Goal: Task Accomplishment & Management: Complete application form

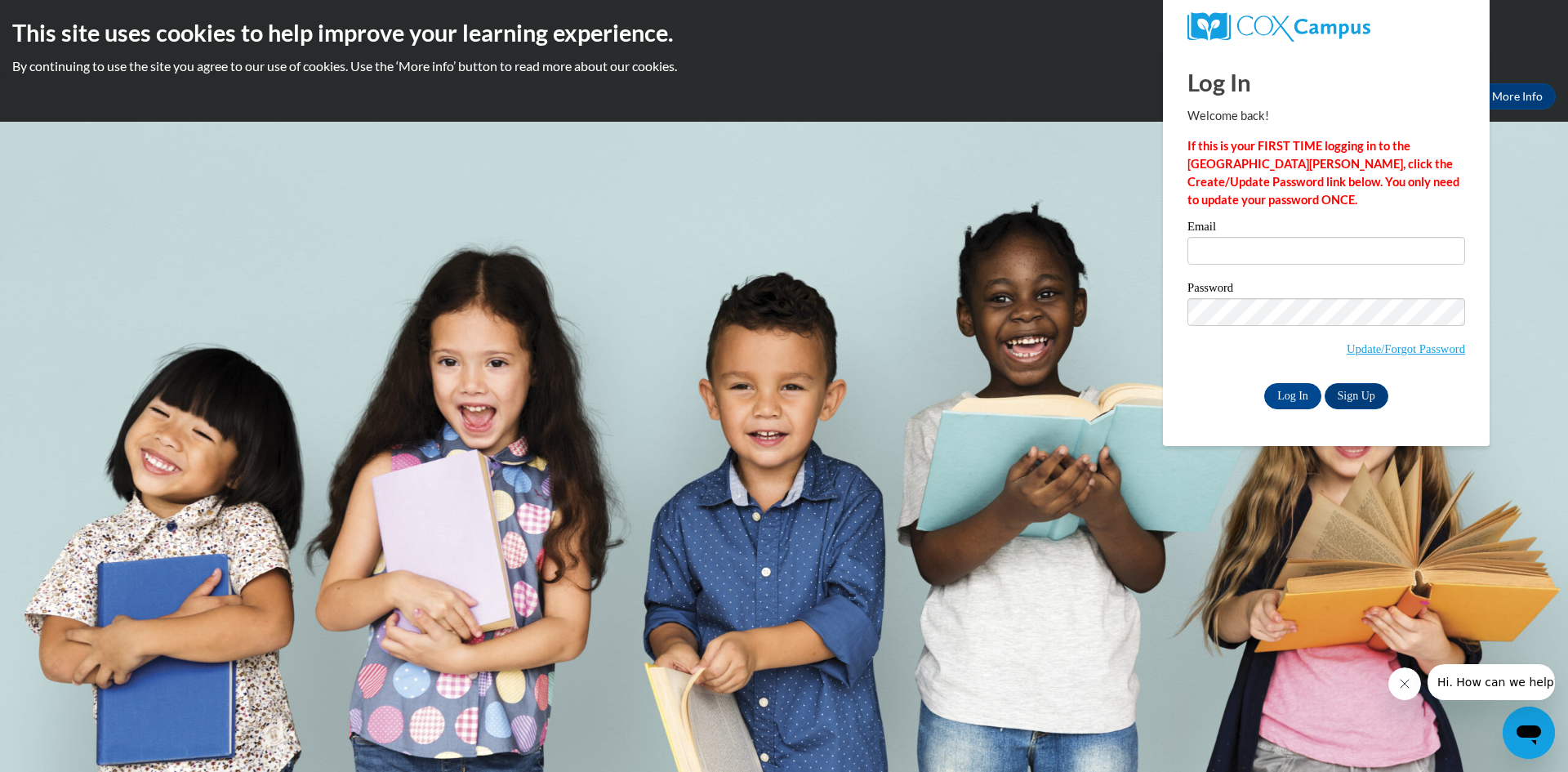
type input "ashcc1587@gmail.com"
click at [1282, 407] on input "Log In" at bounding box center [1293, 396] width 57 height 26
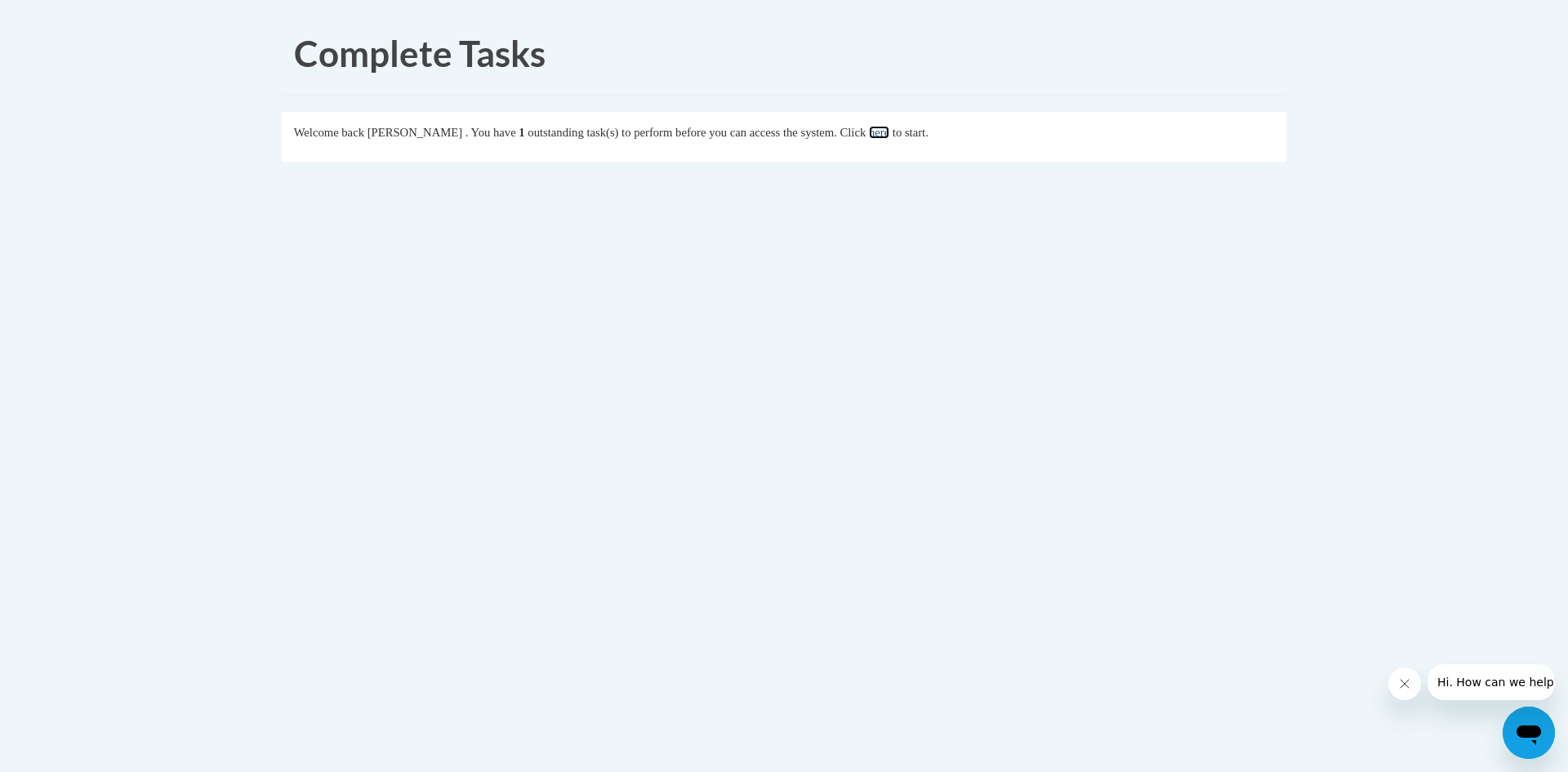
click at [890, 131] on link "here" at bounding box center [879, 132] width 20 height 13
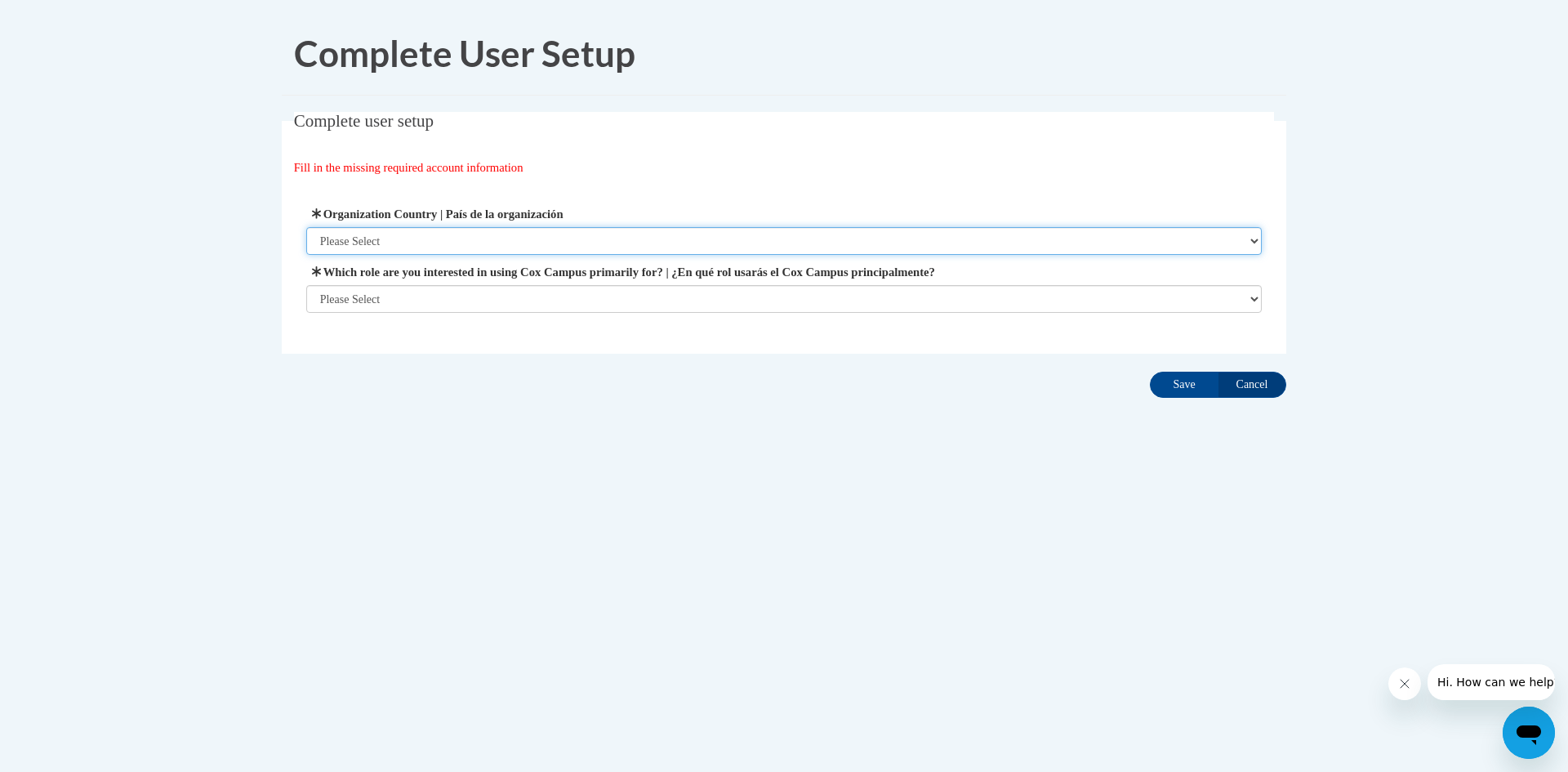
click at [543, 238] on select "Please Select United States | Estados Unidos Outside of the United States | Fue…" at bounding box center [784, 241] width 956 height 27
select select "ad49bcad-a171-4b2e-b99c-48b446064914"
click at [306, 227] on select "Please Select United States | Estados Unidos Outside of the United States | Fue…" at bounding box center [784, 241] width 956 height 27
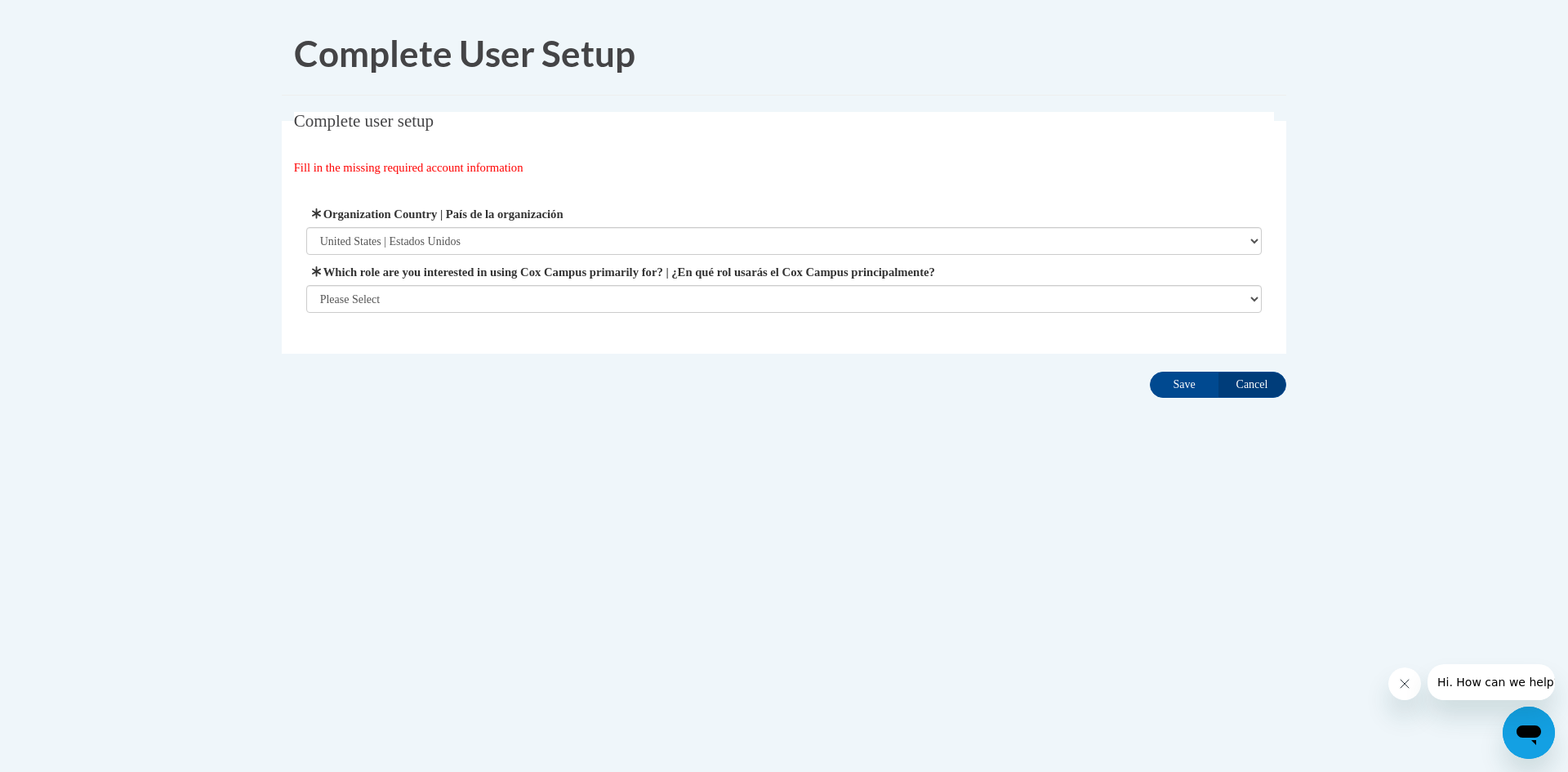
click at [509, 276] on label "Which role are you interested in using Cox Campus primarily for? | ¿En qué rol …" at bounding box center [784, 272] width 956 height 18
click at [509, 285] on select "Please Select College/University | Colegio/Universidad Community/Nonprofit Part…" at bounding box center [784, 299] width 956 height 27
click at [502, 293] on select "Please Select College/University | Colegio/Universidad Community/Nonprofit Part…" at bounding box center [784, 299] width 956 height 27
select select "fbf2d438-af2f-41f8-98f1-81c410e29de3"
click at [306, 313] on select "Please Select College/University | Colegio/Universidad Community/Nonprofit Part…" at bounding box center [784, 299] width 956 height 27
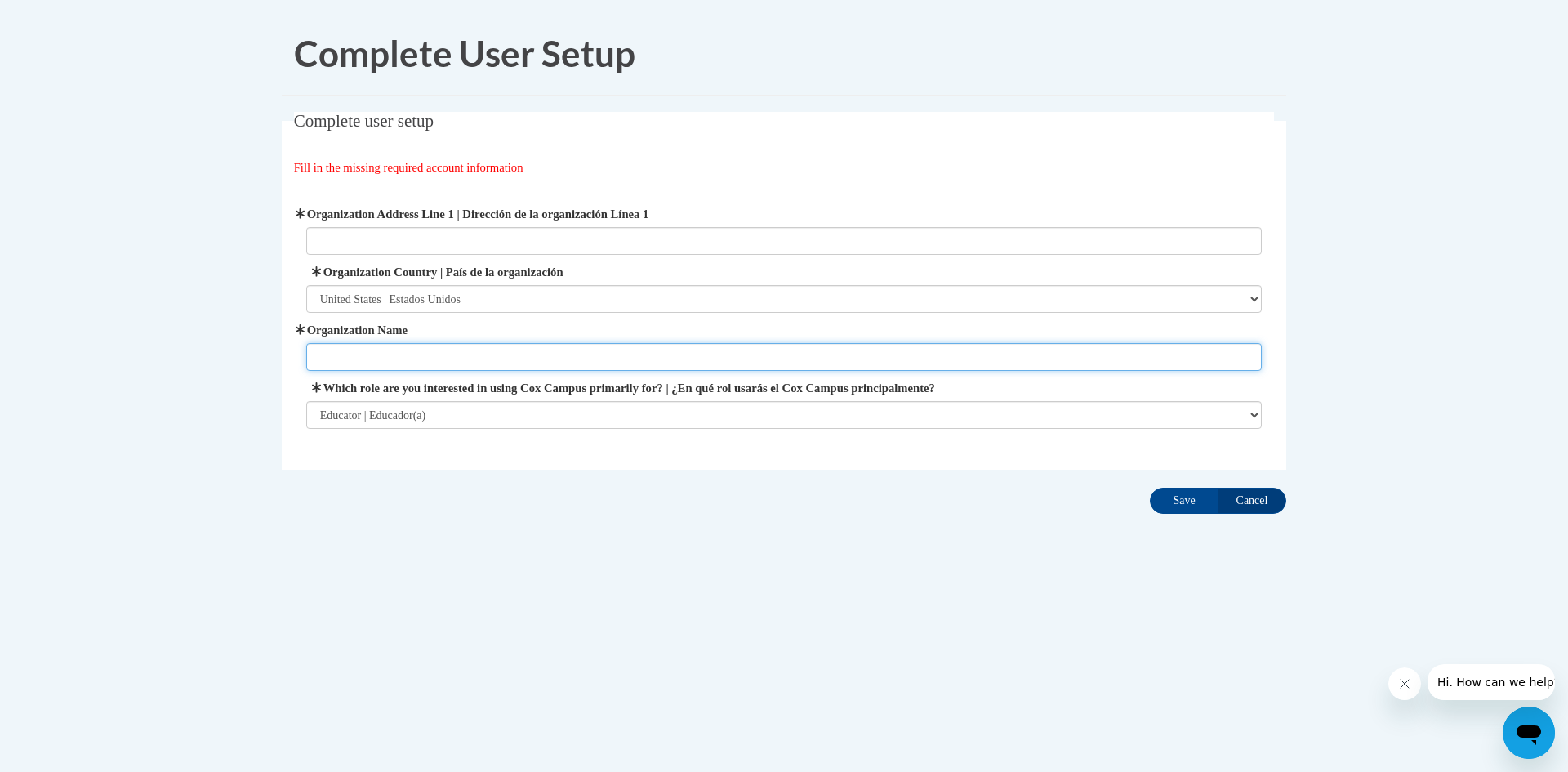
click at [415, 364] on input "Organization Name" at bounding box center [784, 356] width 956 height 27
type input "Discovery Kids Childcare"
type input "1795 E 31ST ST"
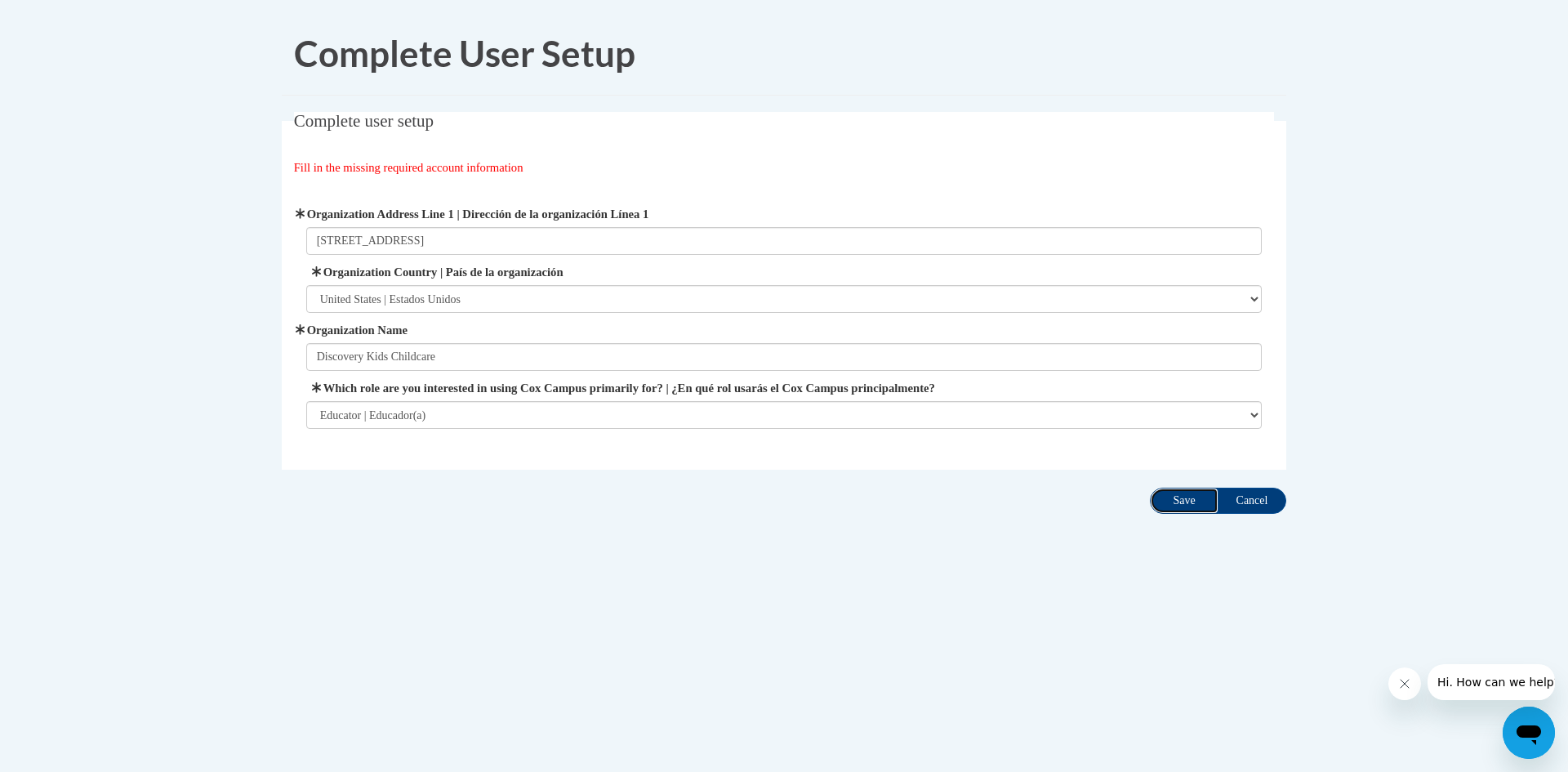
click at [1174, 499] on input "Save" at bounding box center [1183, 500] width 68 height 26
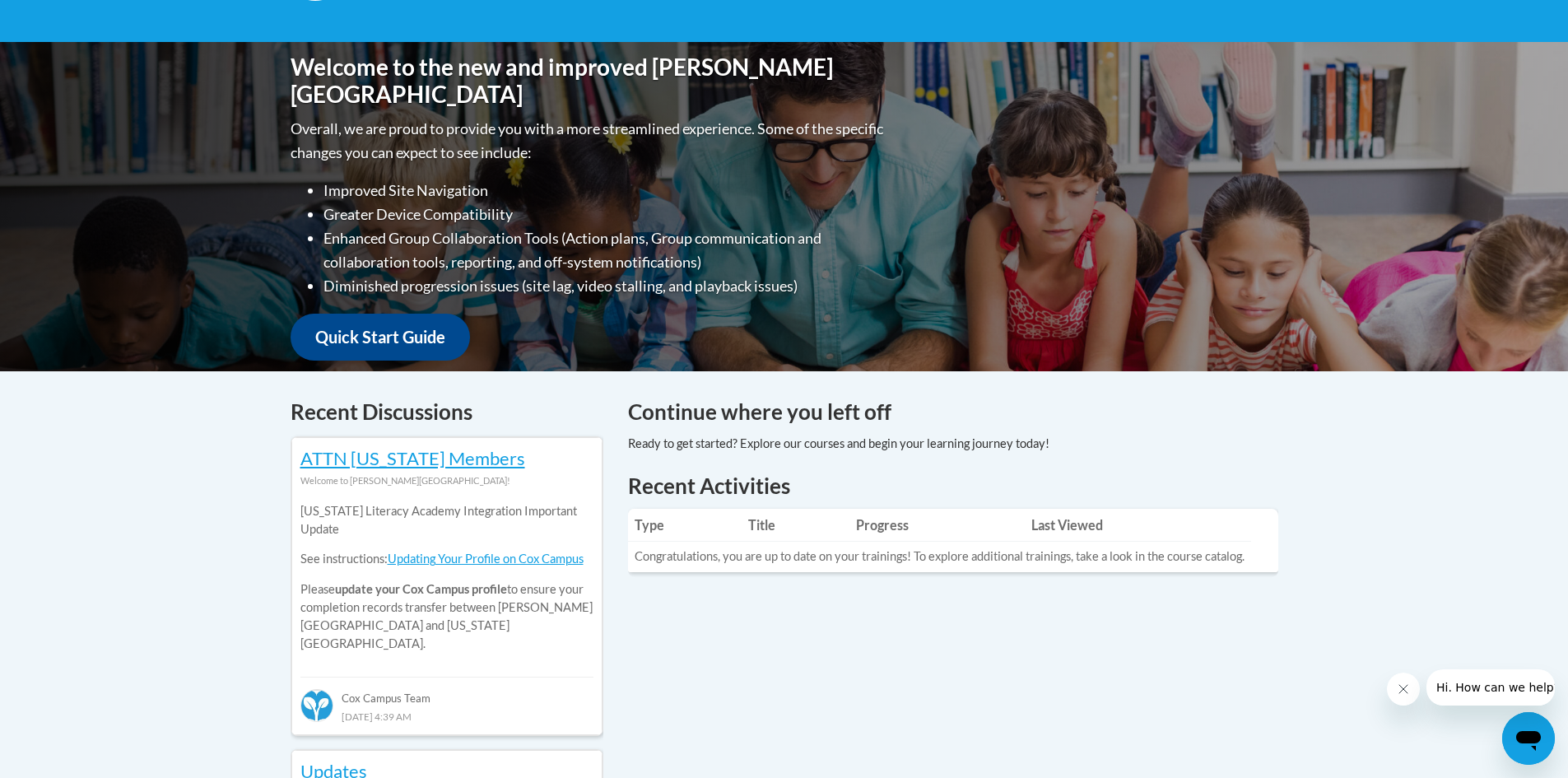
scroll to position [164, 0]
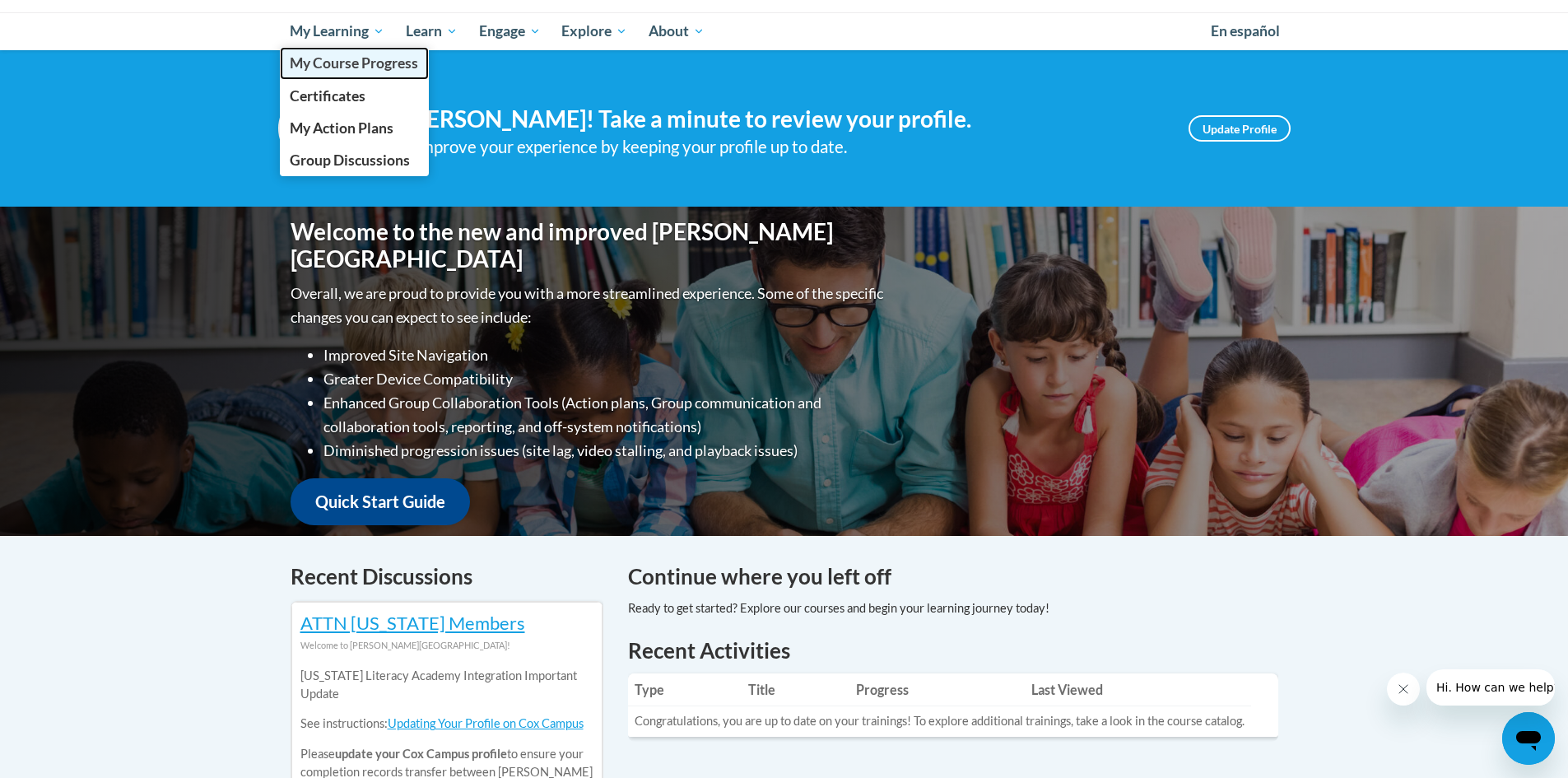
click at [328, 62] on span "My Course Progress" at bounding box center [354, 62] width 129 height 17
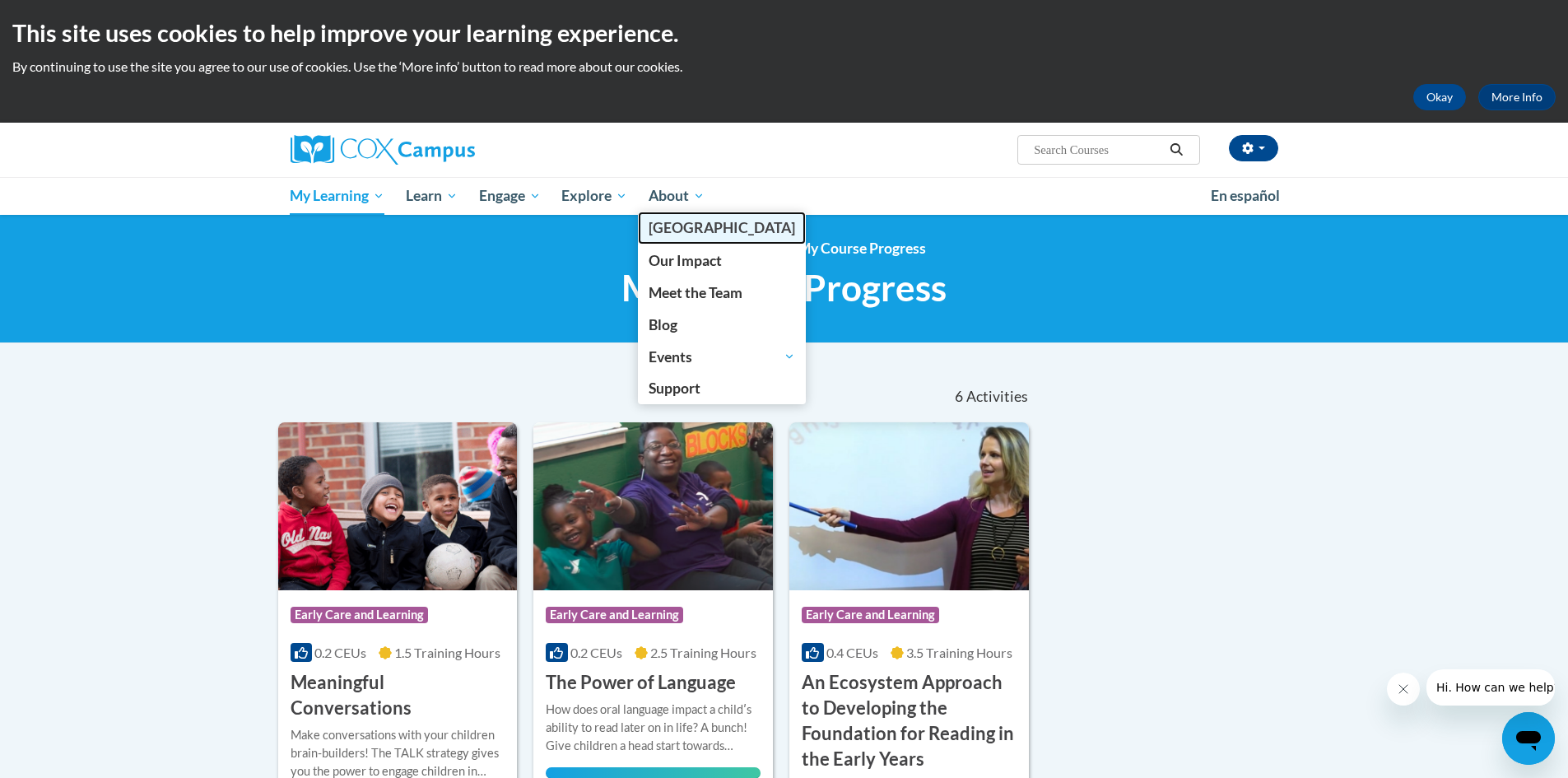
click at [727, 231] on span "[PERSON_NAME][GEOGRAPHIC_DATA]" at bounding box center [721, 227] width 146 height 17
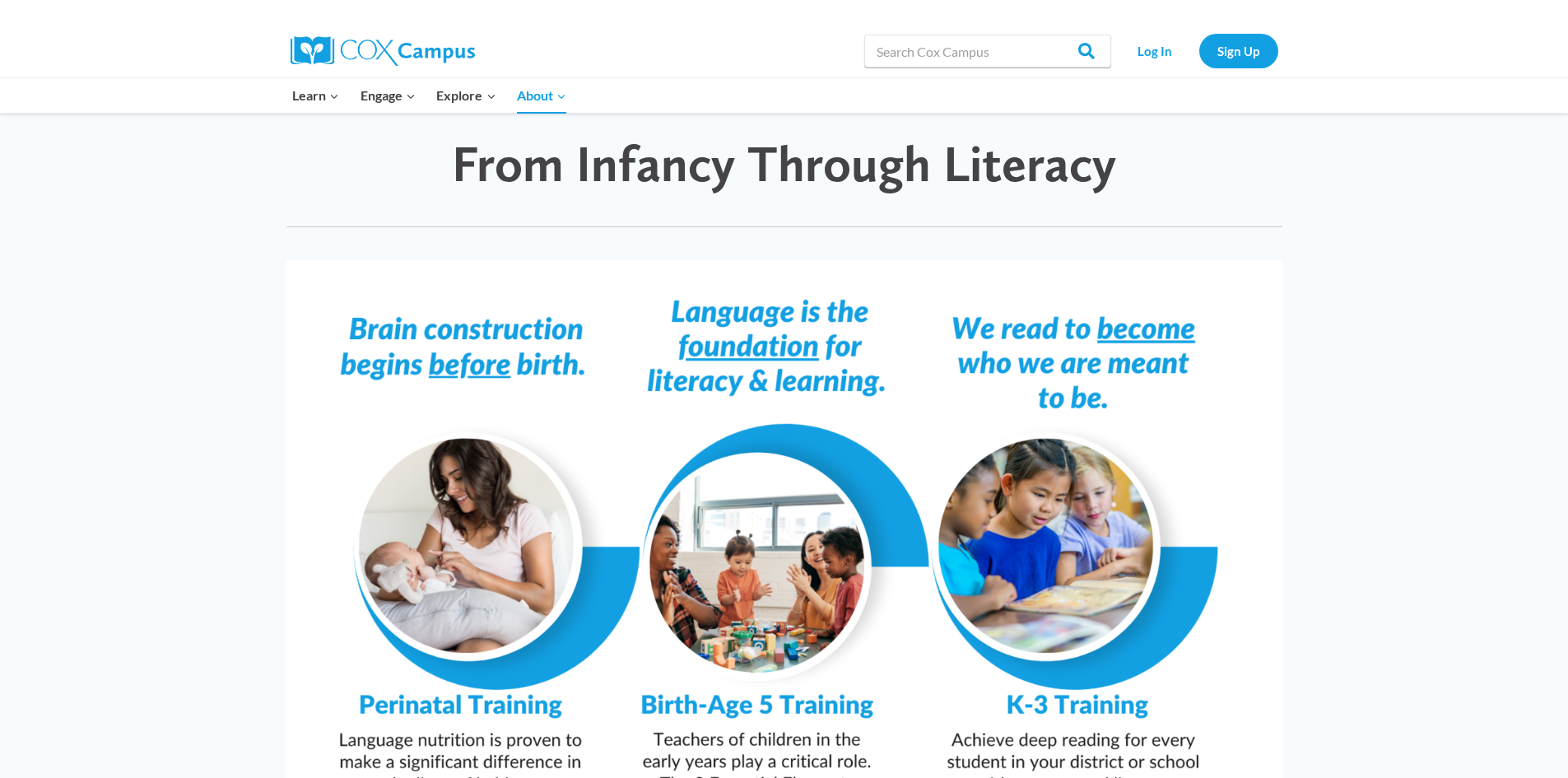
scroll to position [1261, 0]
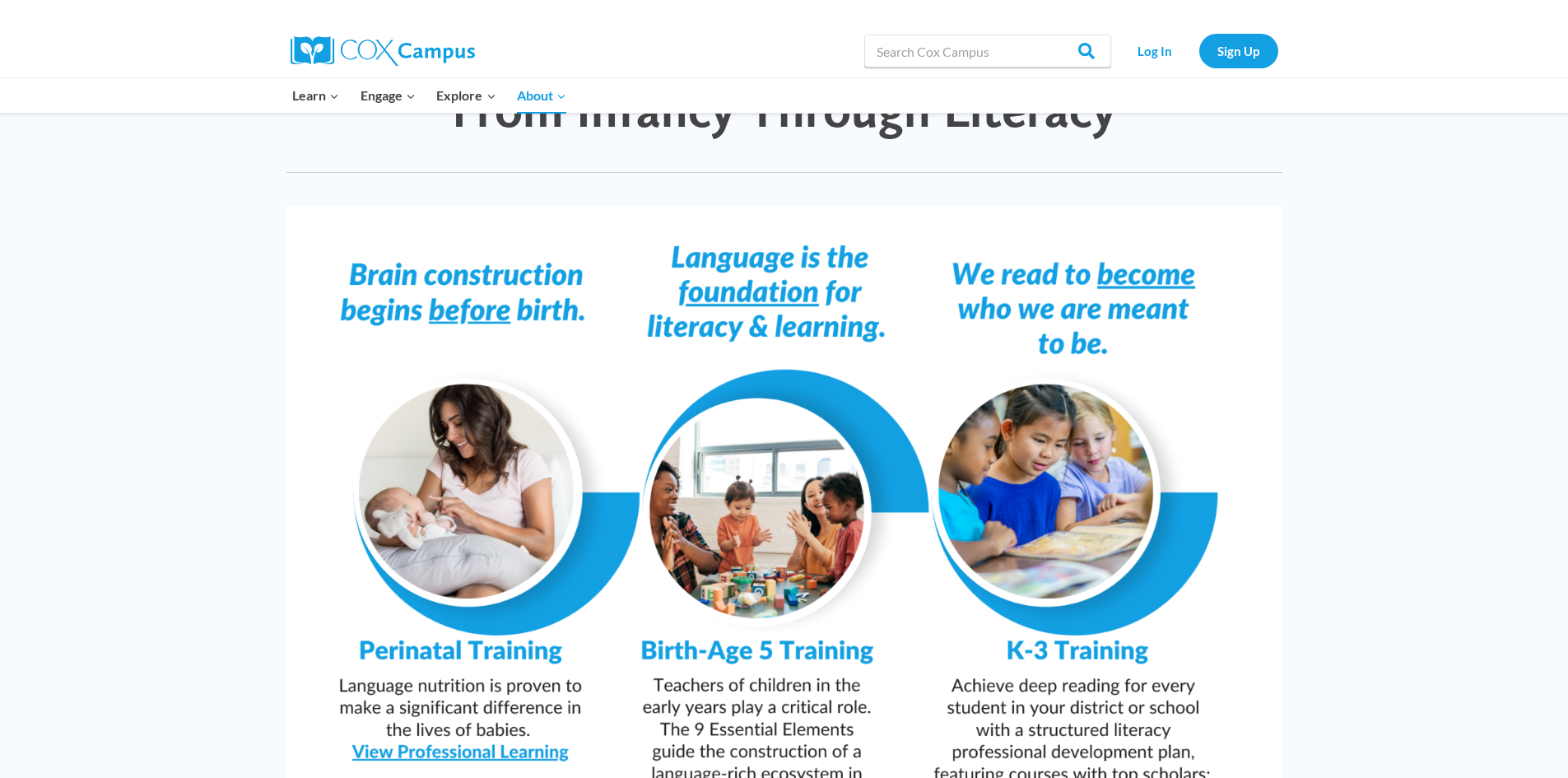
click at [743, 259] on img at bounding box center [784, 558] width 996 height 704
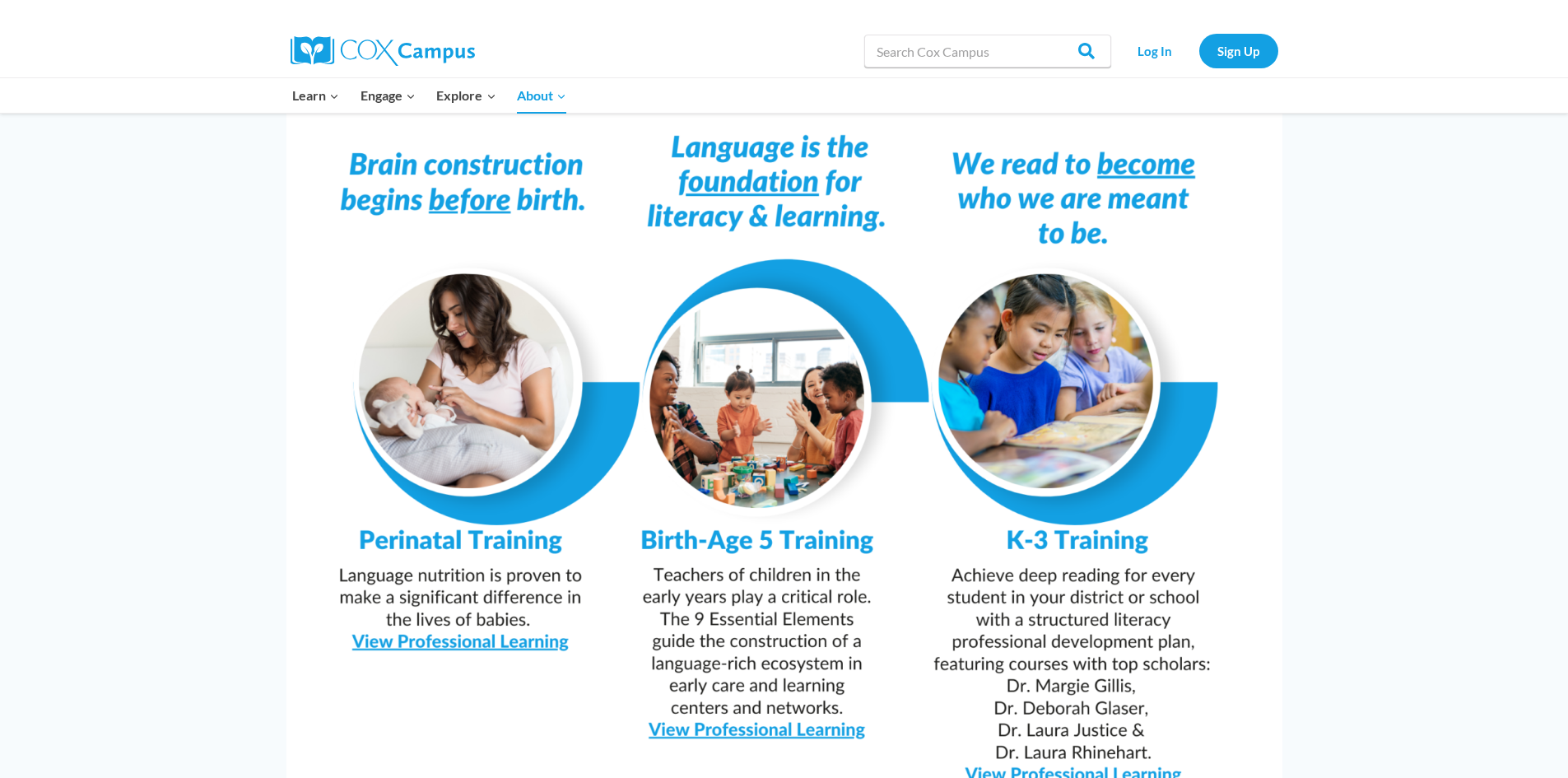
scroll to position [1316, 0]
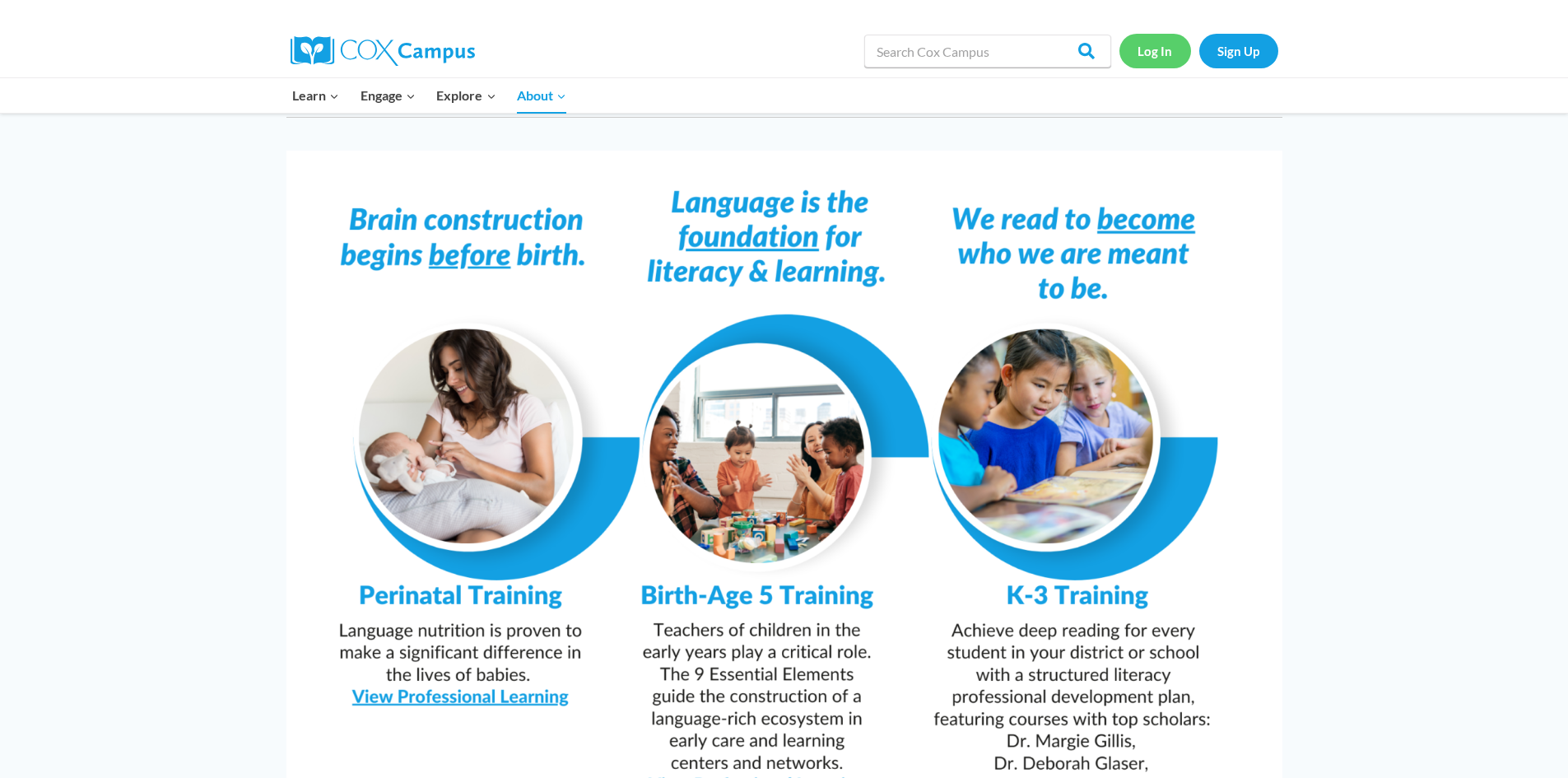
click at [1159, 53] on link "Log In" at bounding box center [1155, 51] width 72 height 34
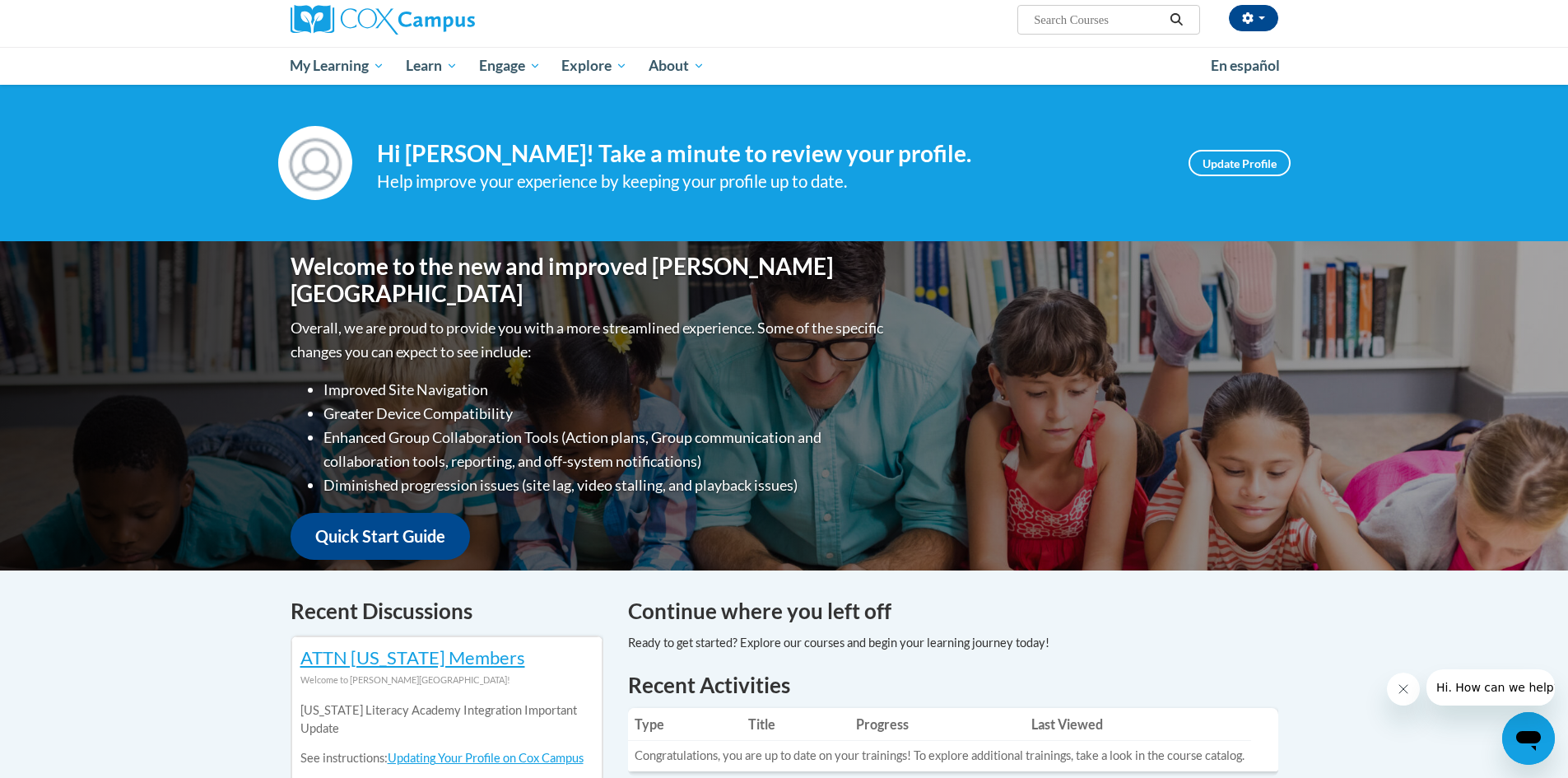
scroll to position [75, 0]
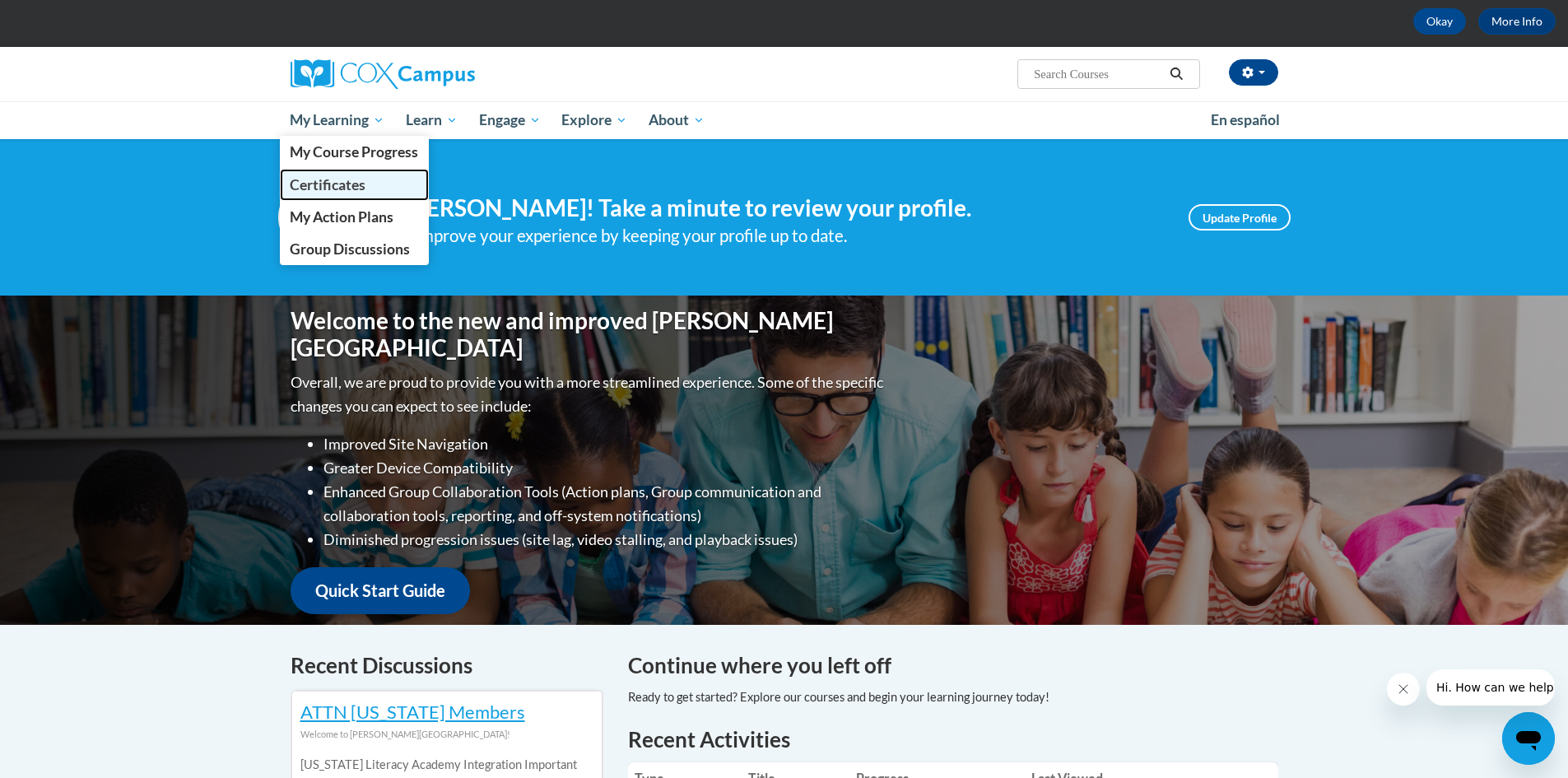
click at [322, 186] on span "Certificates" at bounding box center [327, 185] width 75 height 17
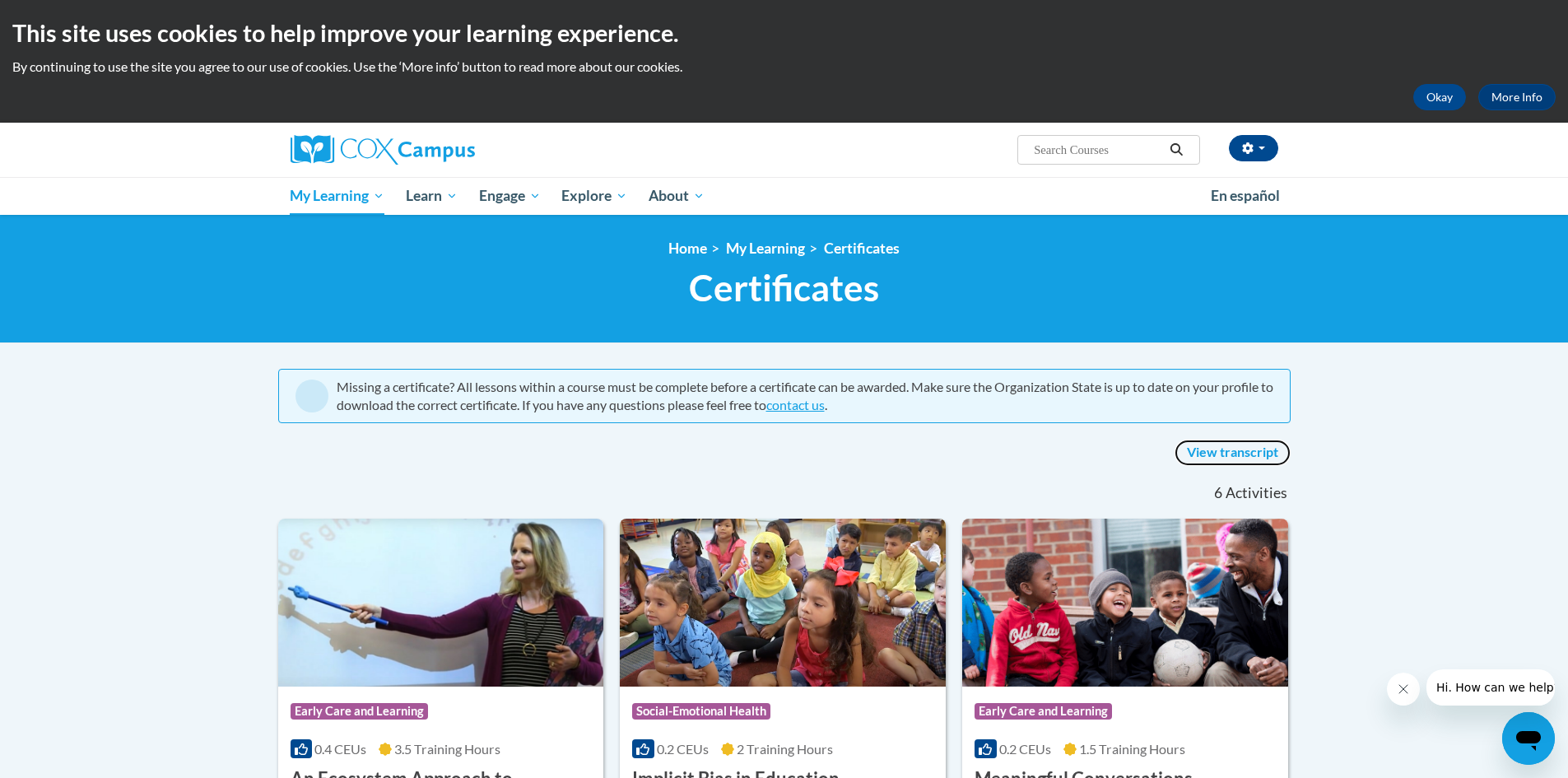
click at [1183, 450] on link "View transcript" at bounding box center [1232, 452] width 116 height 27
